Goal: Information Seeking & Learning: Learn about a topic

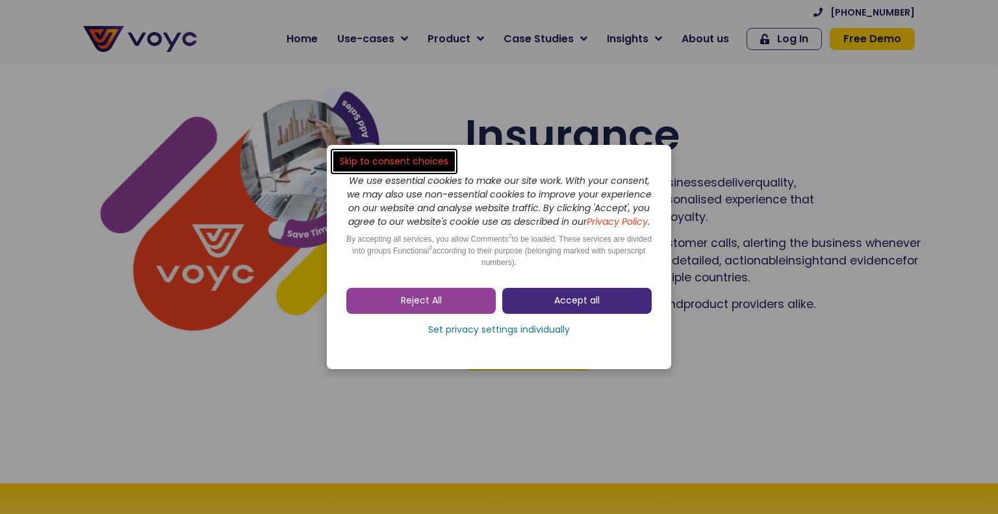
click at [572, 304] on span "Accept all" at bounding box center [576, 300] width 45 height 13
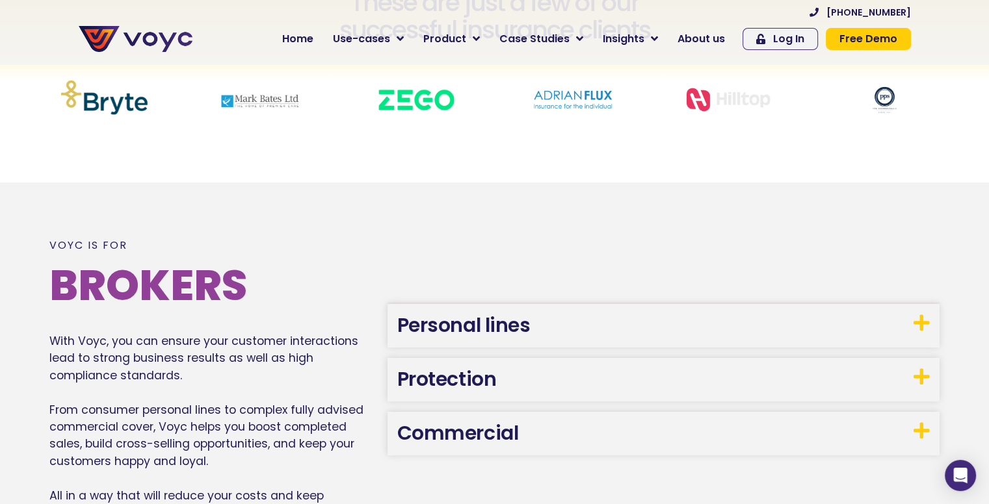
scroll to position [585, 0]
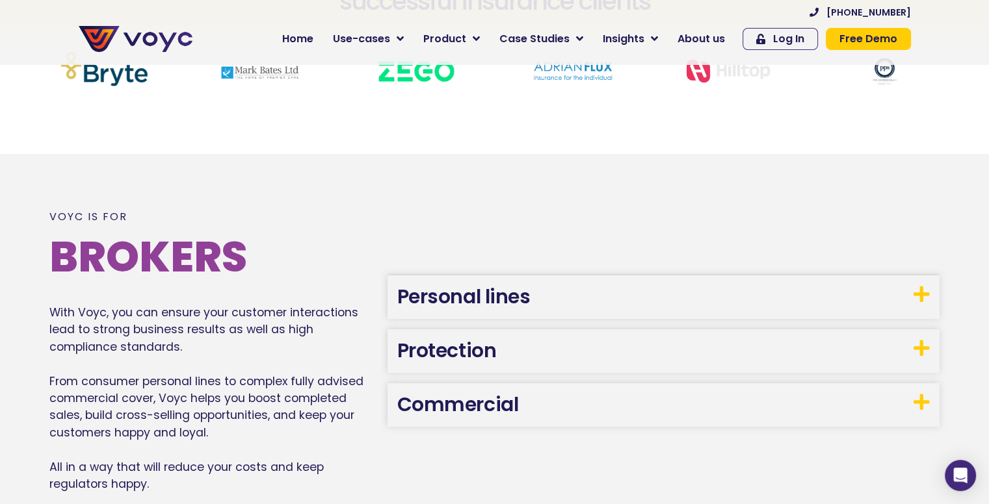
click at [491, 300] on link "Personal lines" at bounding box center [463, 297] width 133 height 28
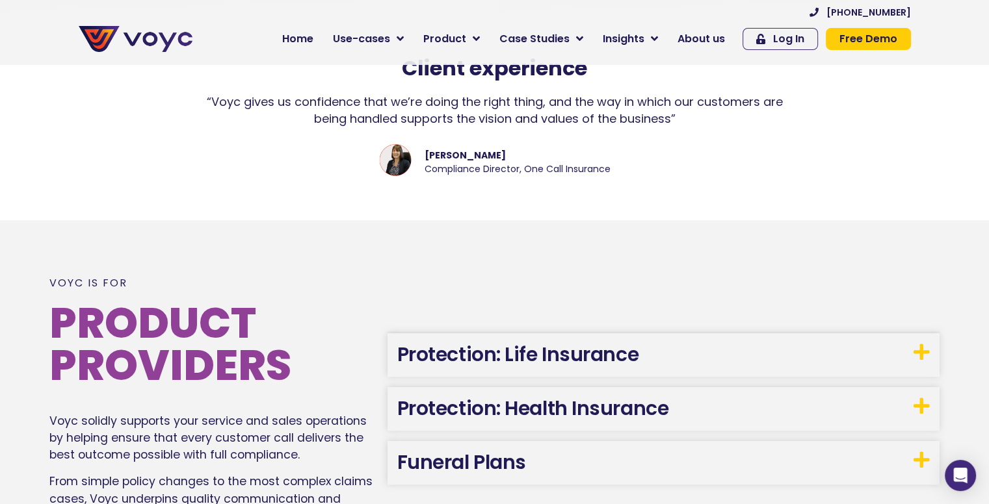
scroll to position [1430, 0]
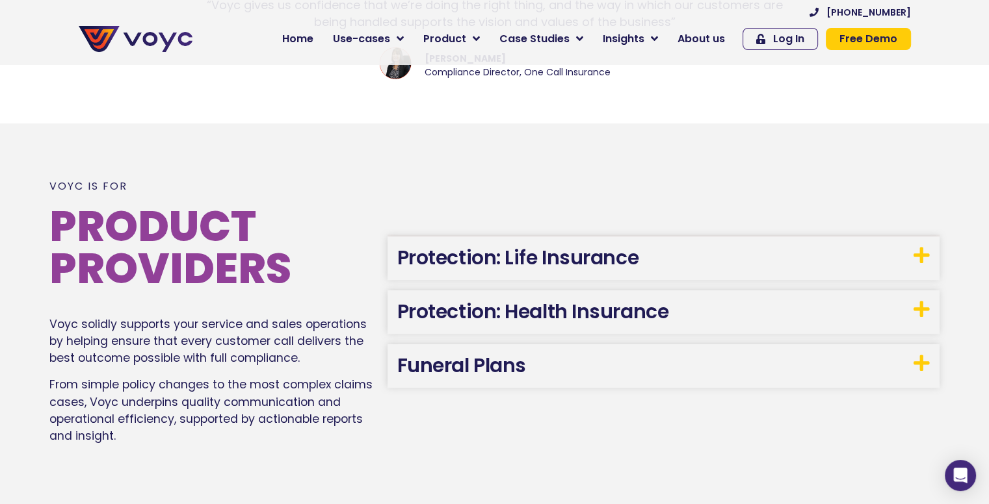
click at [910, 309] on h3 "Protection: Health Insurance" at bounding box center [663, 313] width 552 height 44
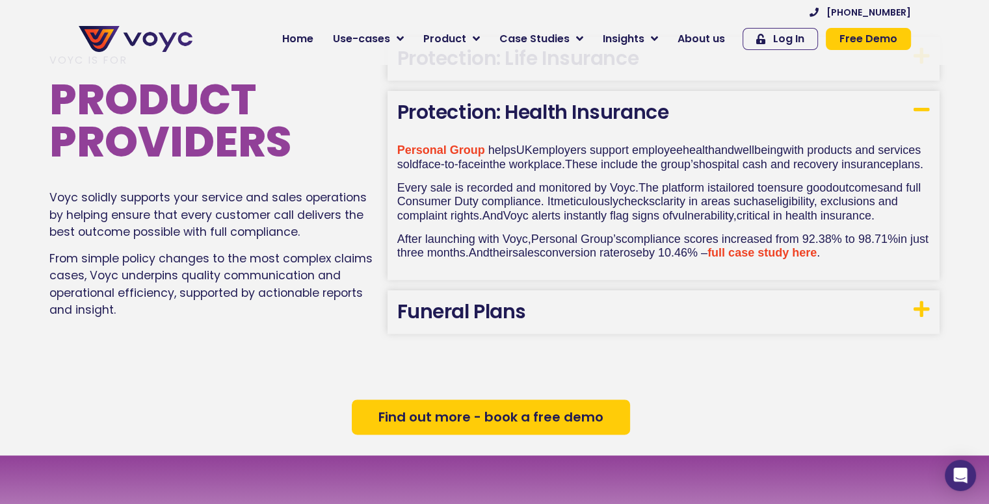
scroll to position [1560, 0]
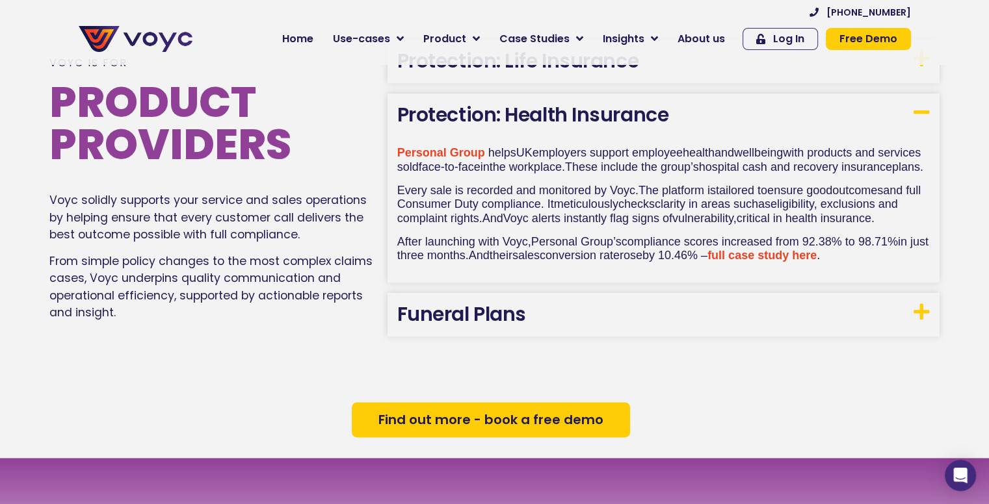
click at [816, 262] on link "full case study here" at bounding box center [761, 255] width 109 height 13
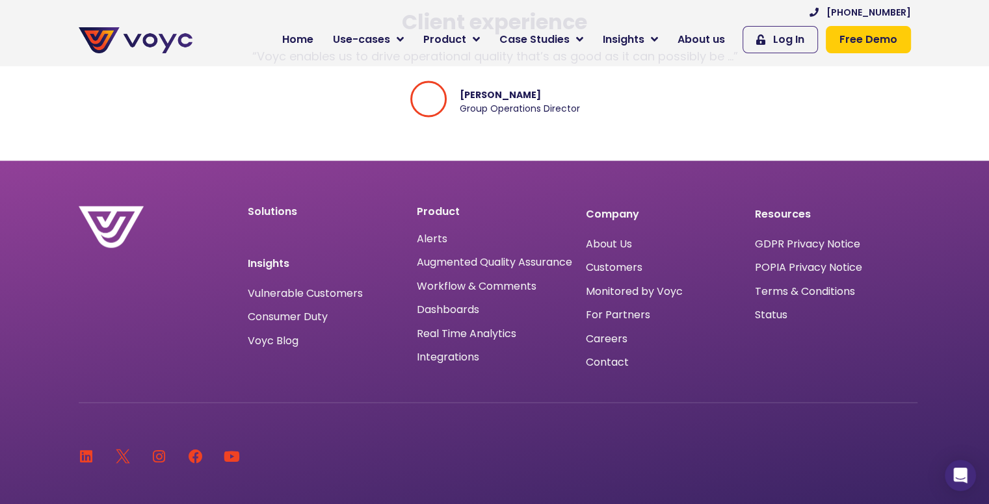
scroll to position [2535, 0]
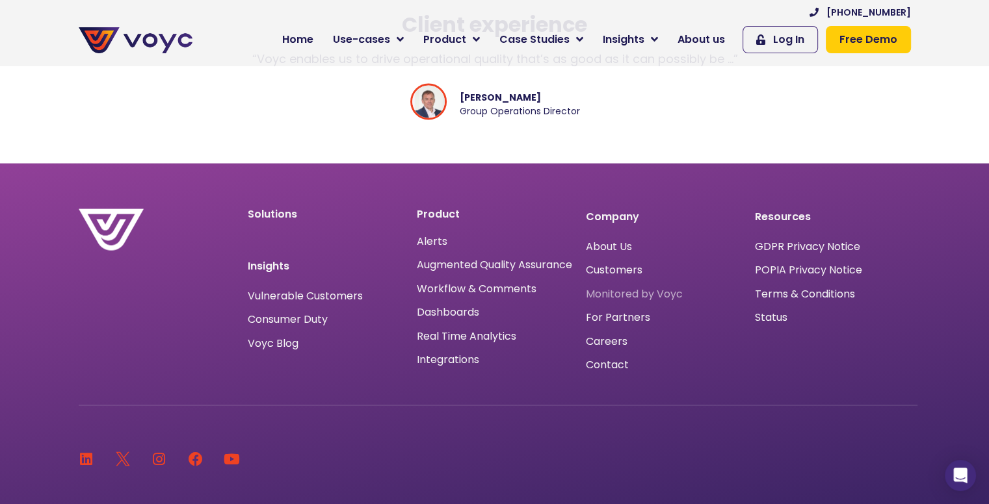
click at [645, 294] on span "Monitored by Voyc" at bounding box center [634, 294] width 97 height 0
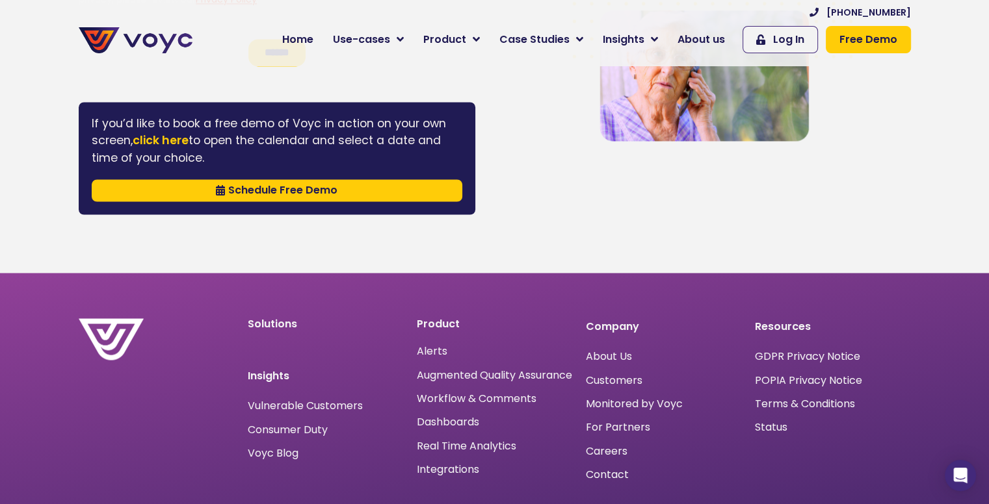
scroll to position [2210, 0]
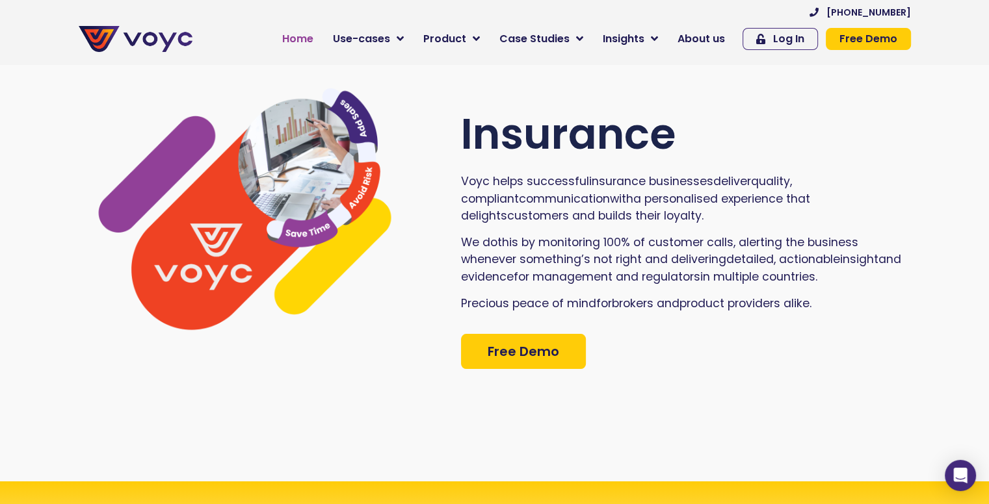
click at [313, 37] on span "Home" at bounding box center [297, 39] width 31 height 16
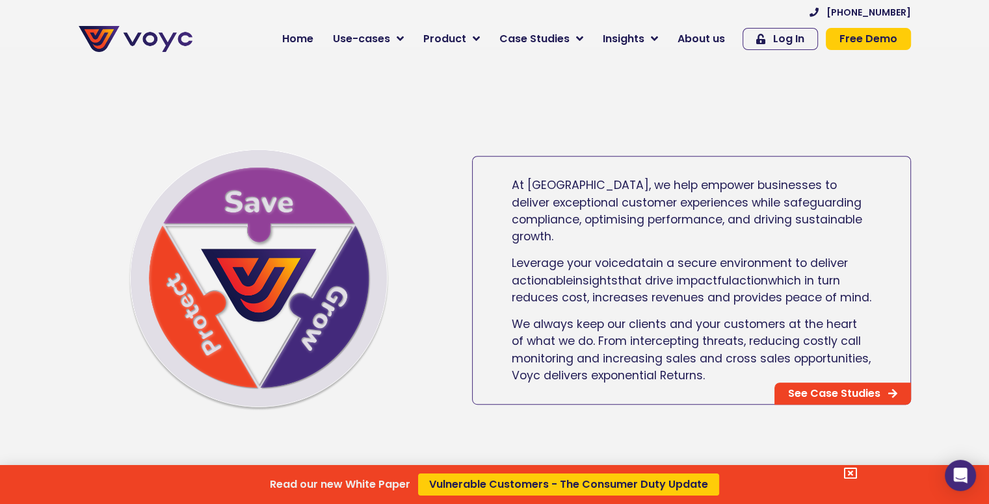
scroll to position [325, 0]
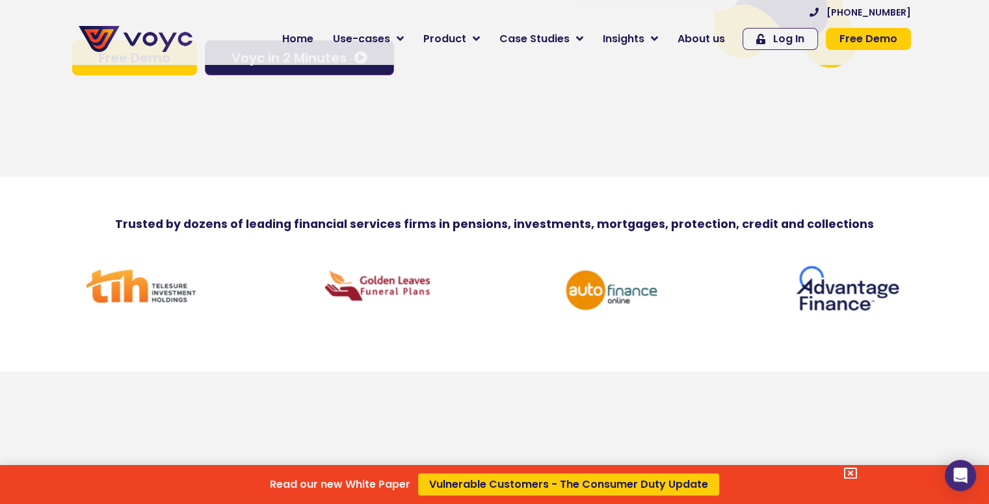
click at [701, 38] on div "Read our new White Paper Vulnerable Customers - The Consumer Duty Update" at bounding box center [494, 252] width 989 height 504
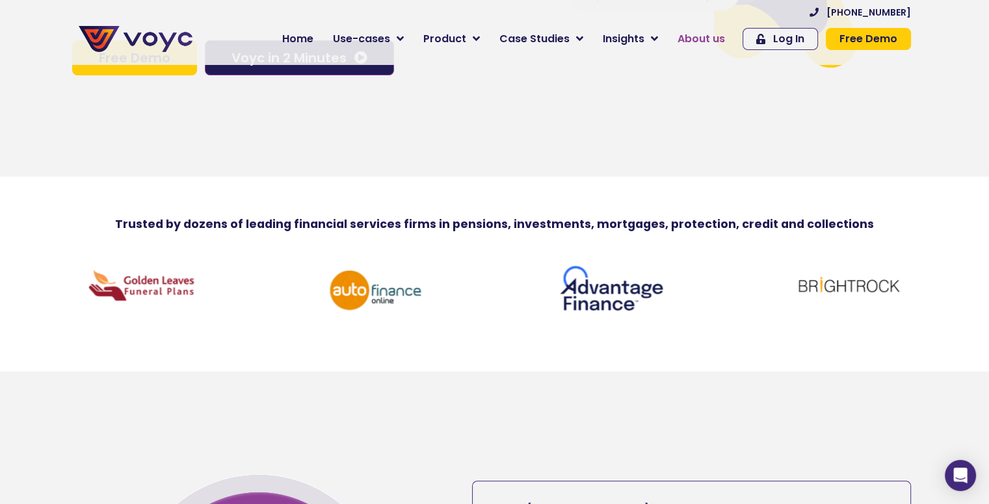
click at [702, 38] on span "About us" at bounding box center [700, 39] width 47 height 16
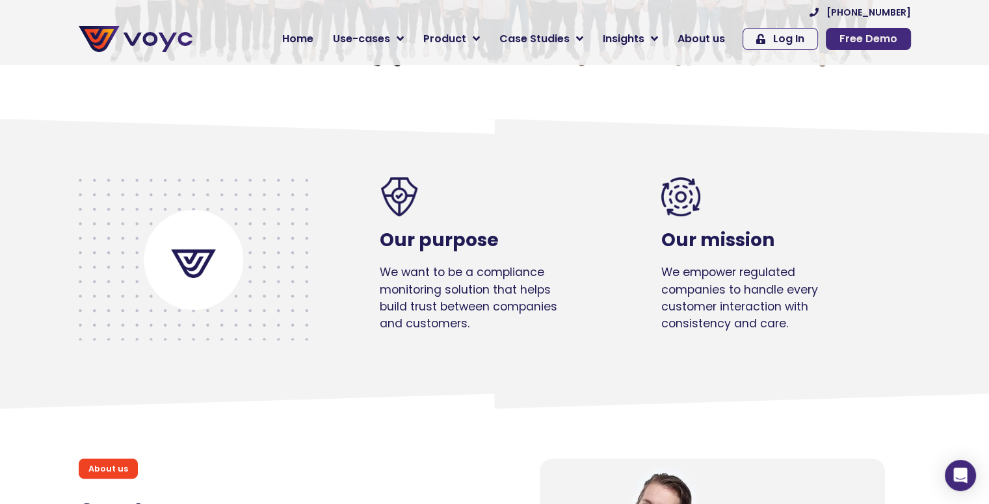
scroll to position [2925, 0]
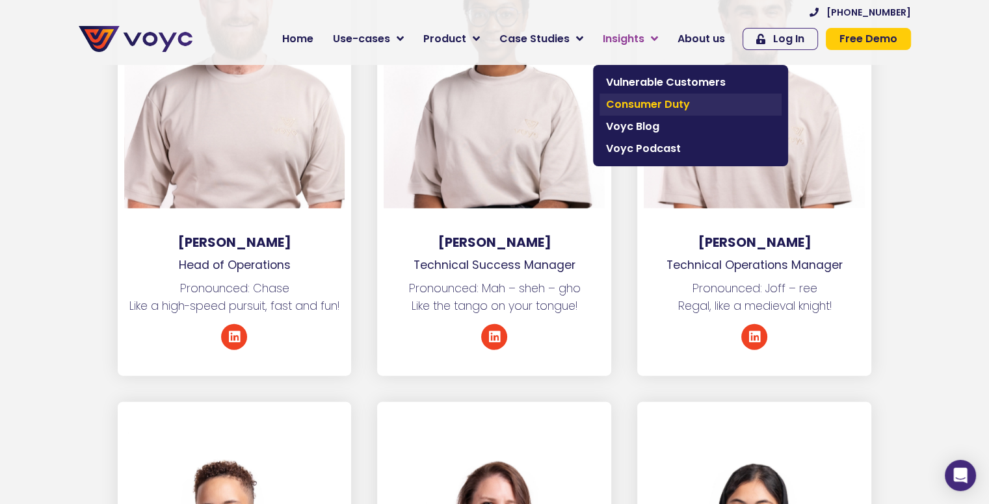
click at [671, 106] on span "Consumer Duty" at bounding box center [690, 105] width 169 height 16
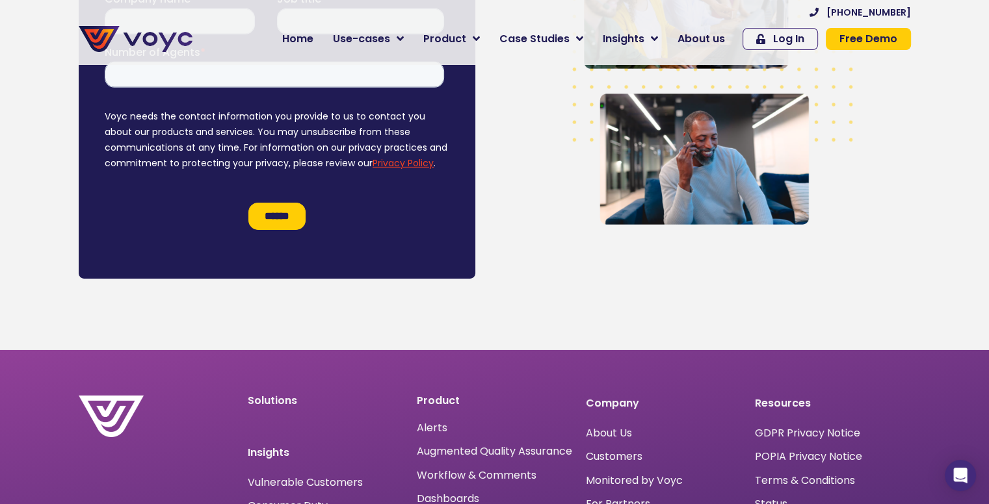
scroll to position [4160, 0]
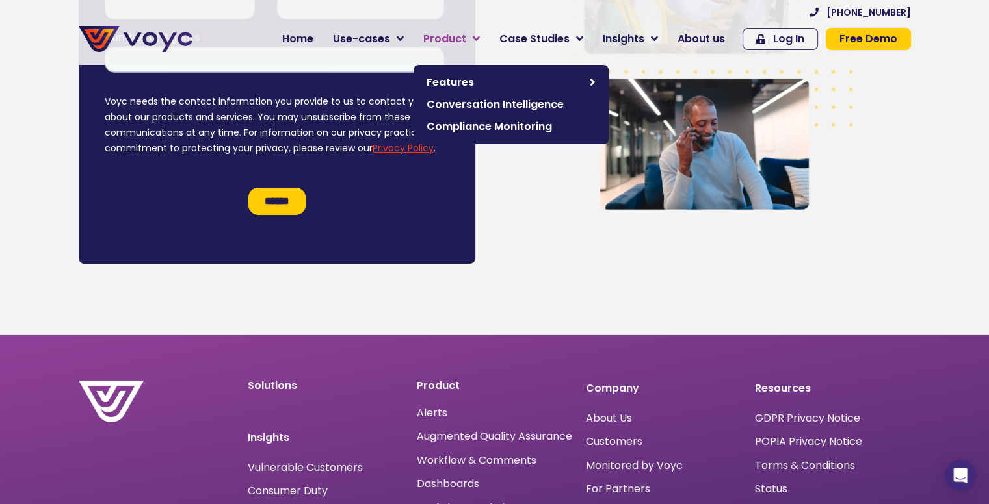
click at [480, 38] on icon at bounding box center [476, 39] width 7 height 12
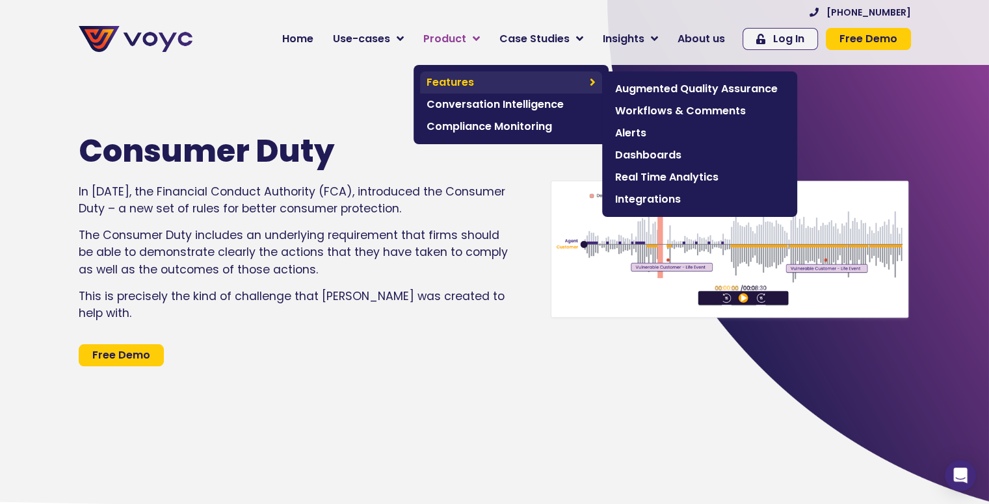
click at [501, 77] on span "Features" at bounding box center [504, 83] width 157 height 16
click at [680, 92] on span "Augmented Quality Assurance" at bounding box center [699, 89] width 169 height 16
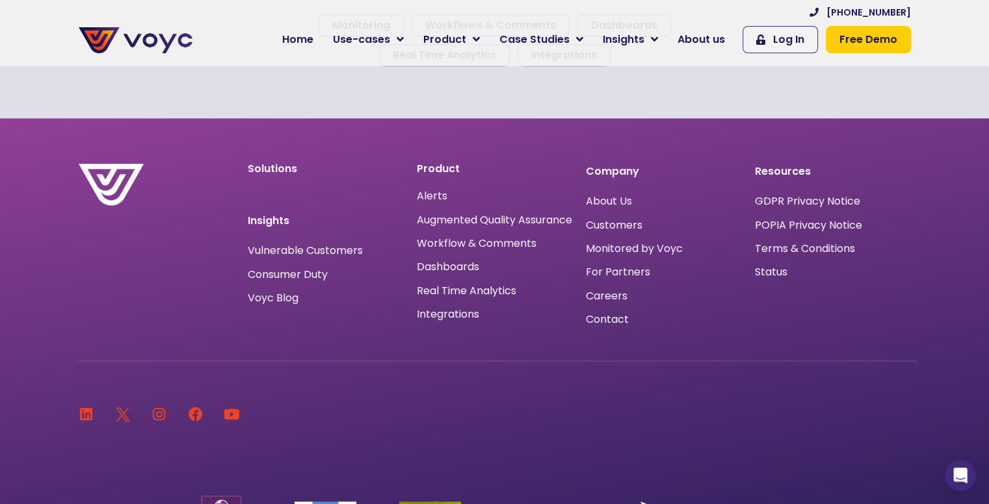
scroll to position [1261, 0]
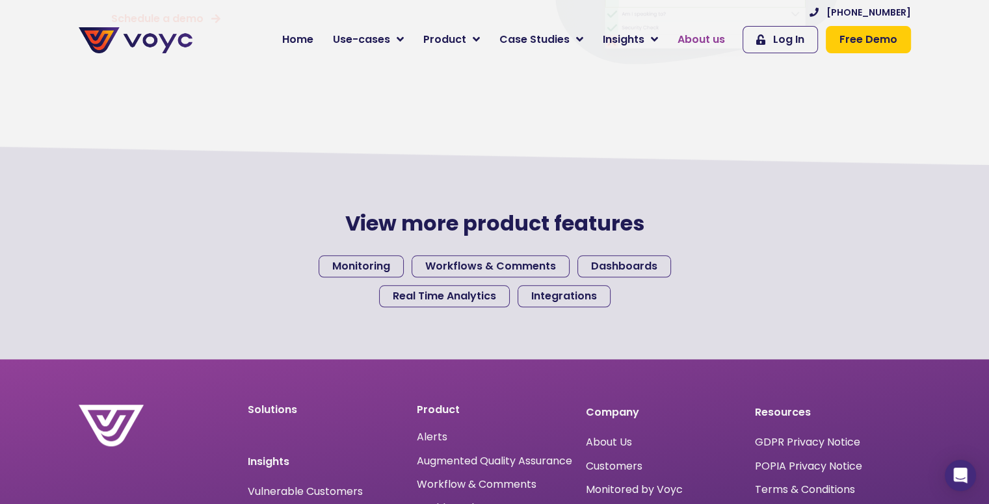
click at [720, 36] on span "About us" at bounding box center [700, 40] width 47 height 16
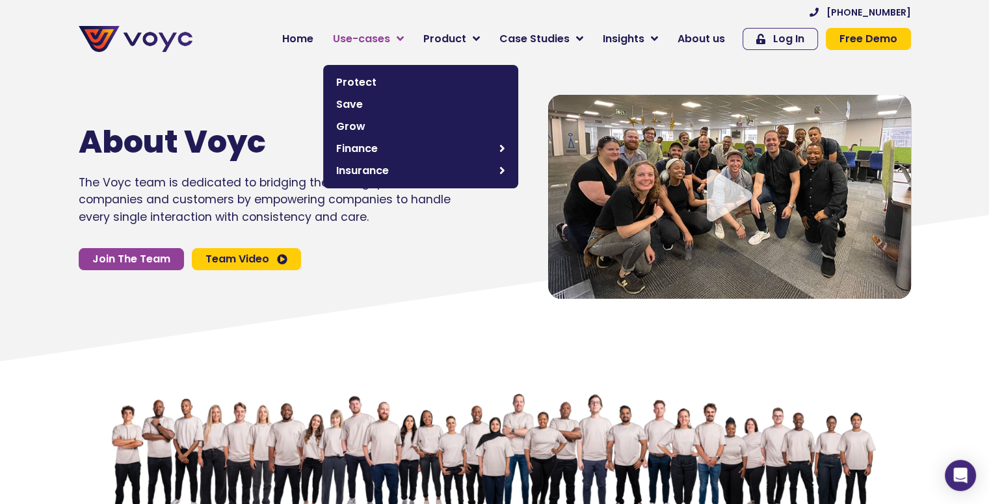
click at [378, 41] on span "Use-cases" at bounding box center [361, 39] width 57 height 16
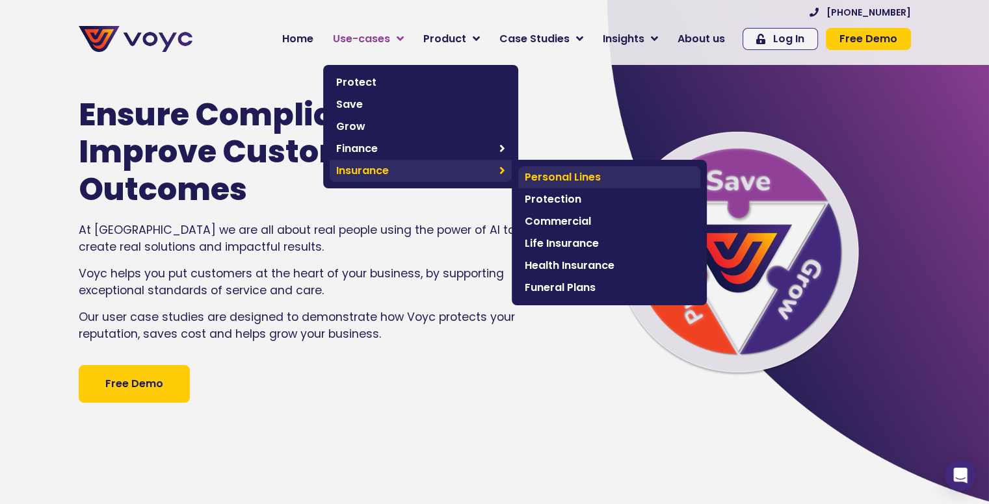
click at [554, 177] on span "Personal Lines" at bounding box center [608, 178] width 169 height 16
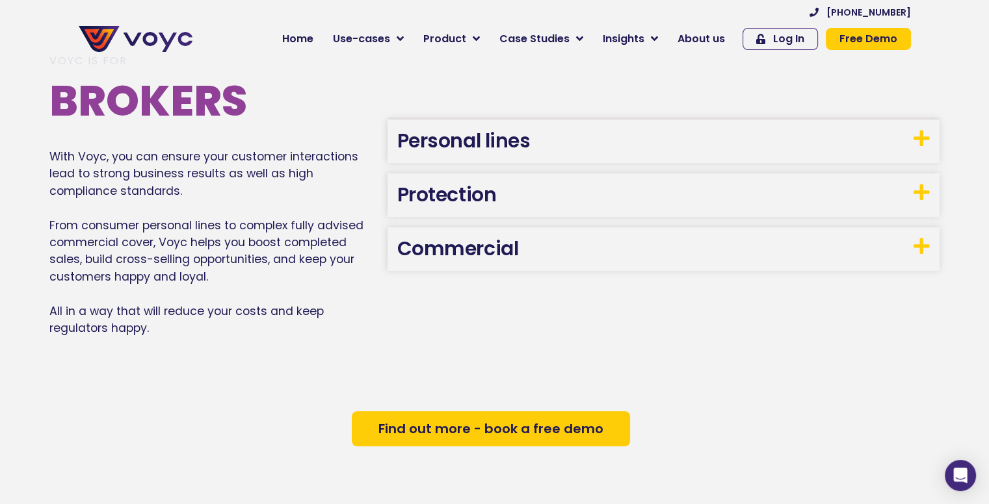
scroll to position [680, 0]
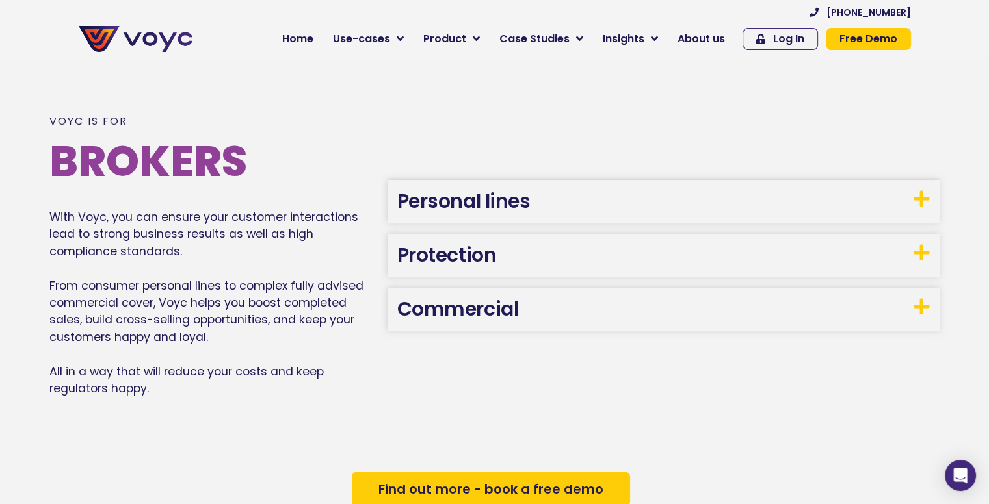
click at [567, 198] on h3 "Personal lines" at bounding box center [663, 202] width 552 height 44
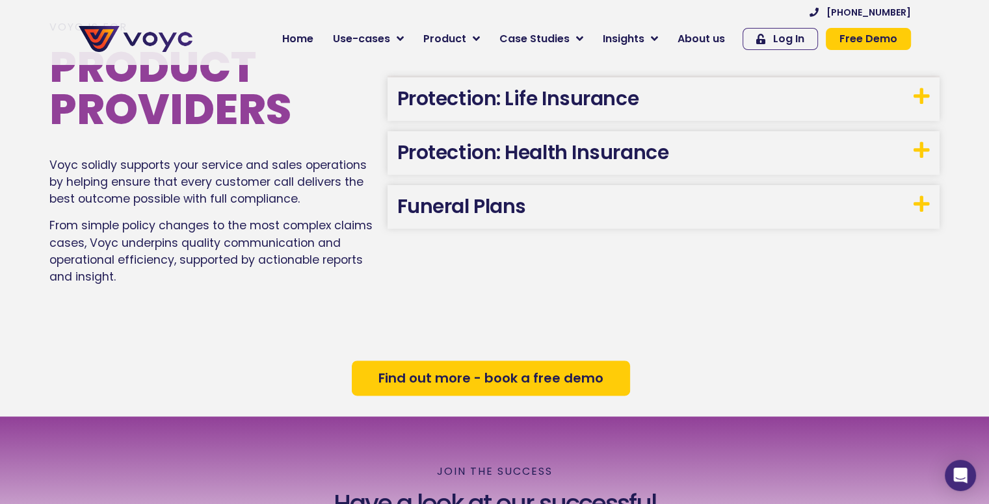
scroll to position [1590, 0]
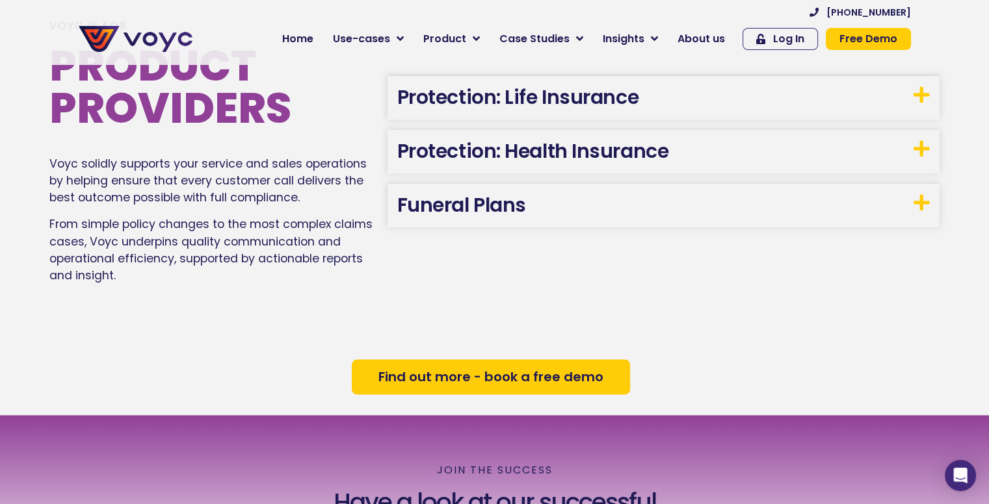
click at [563, 152] on link "Protection: Health Insurance" at bounding box center [532, 151] width 271 height 28
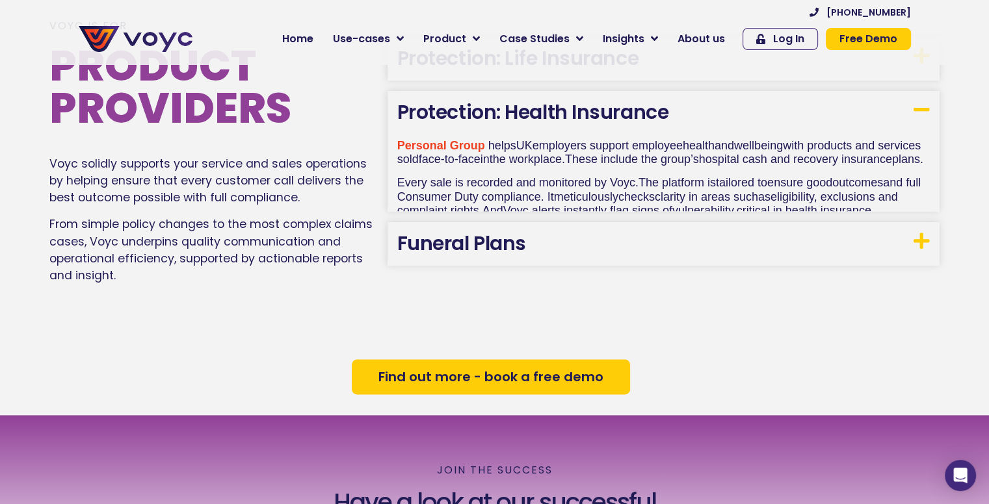
scroll to position [1603, 0]
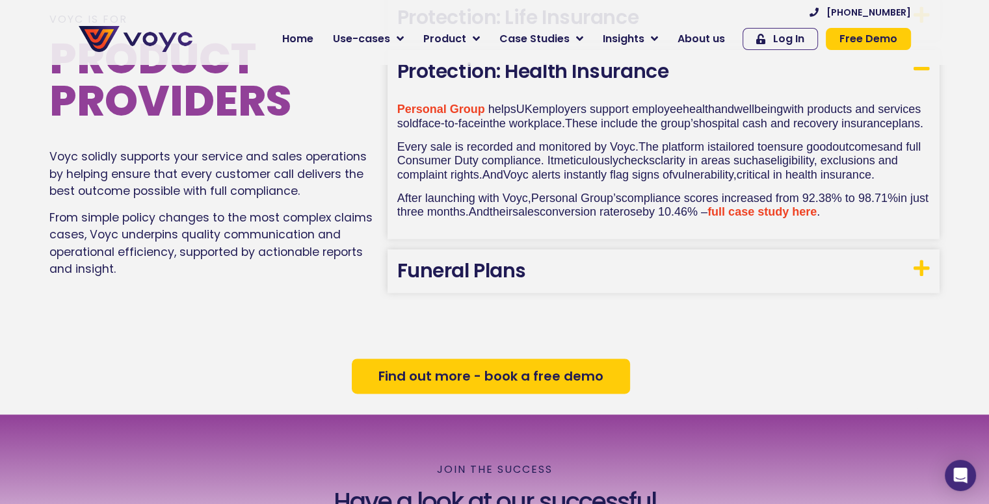
click at [809, 218] on link "full case study here" at bounding box center [761, 211] width 109 height 13
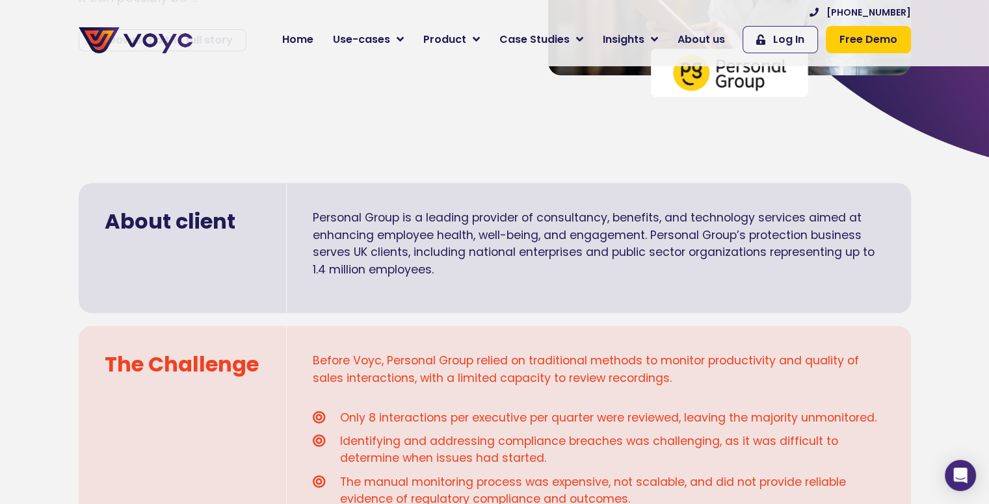
scroll to position [390, 0]
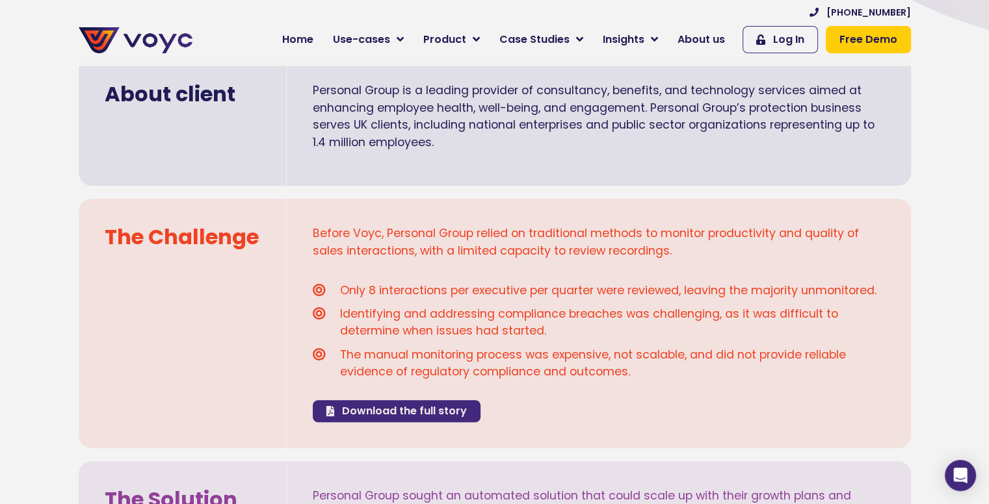
click at [382, 413] on span "Download the full story" at bounding box center [404, 411] width 125 height 10
